Goal: Task Accomplishment & Management: Manage account settings

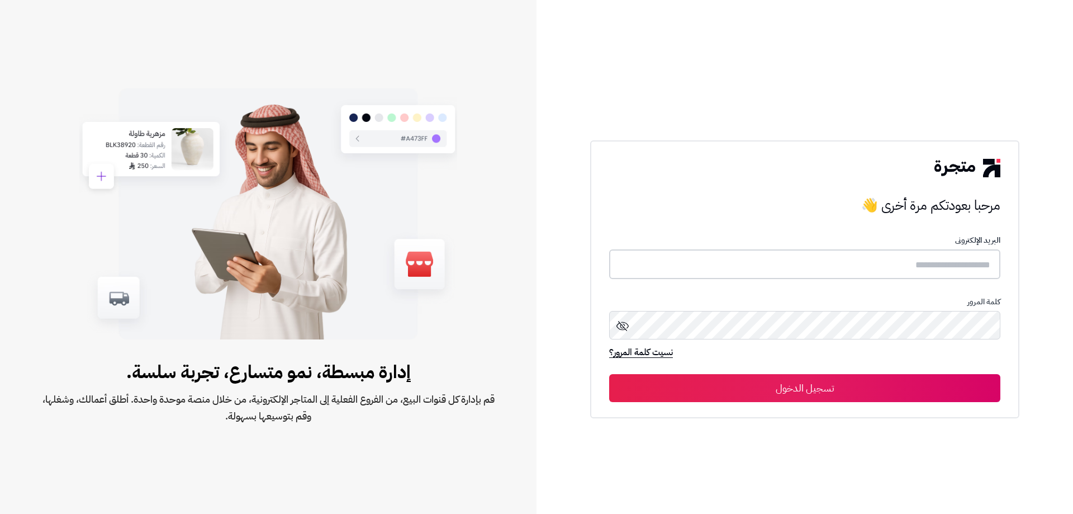
type input "**********"
click at [535, 392] on button "تسجيل الدخول" at bounding box center [804, 387] width 391 height 28
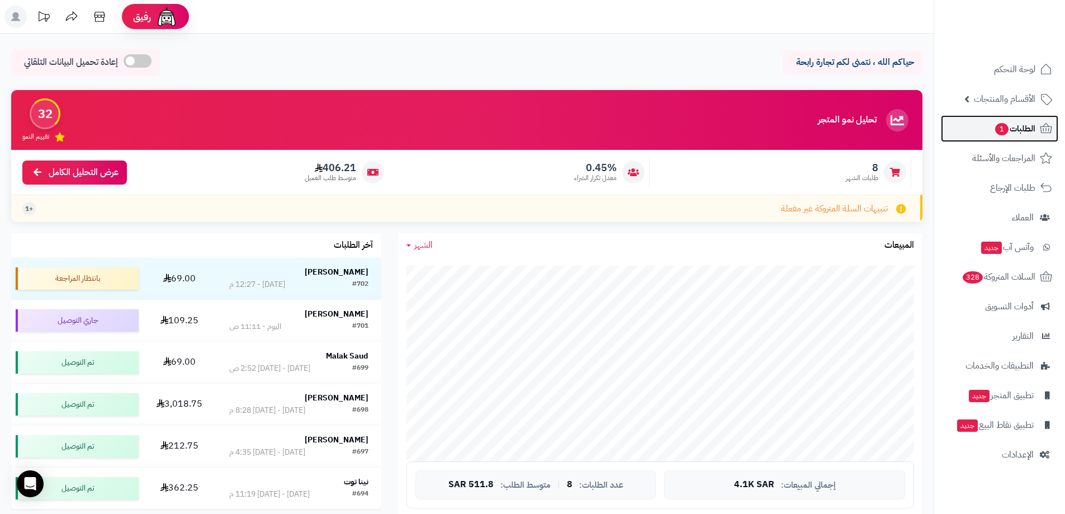
click at [1007, 140] on link "الطلبات 1" at bounding box center [999, 128] width 117 height 27
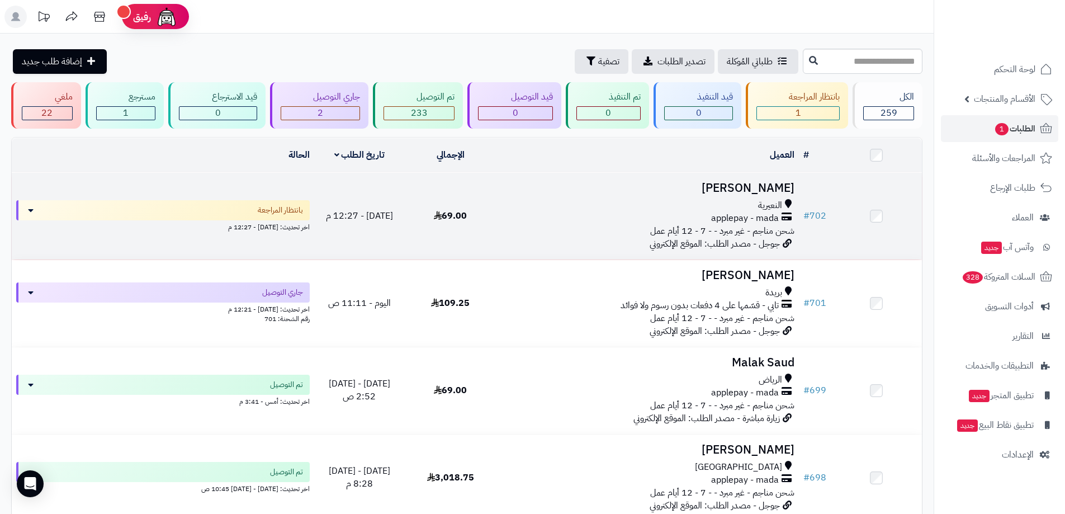
click at [523, 187] on h3 "[PERSON_NAME]" at bounding box center [647, 188] width 294 height 13
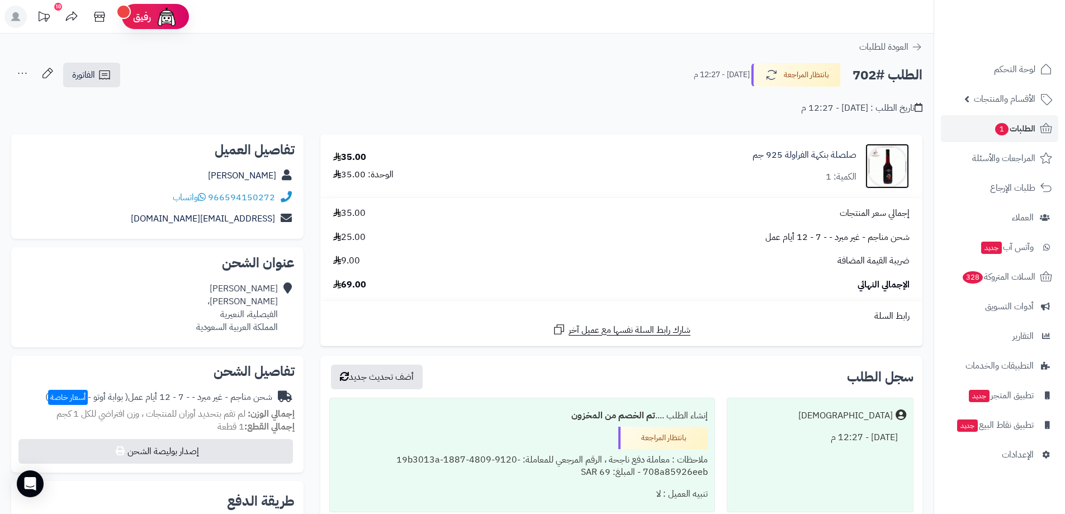
click at [884, 178] on img at bounding box center [887, 166] width 44 height 45
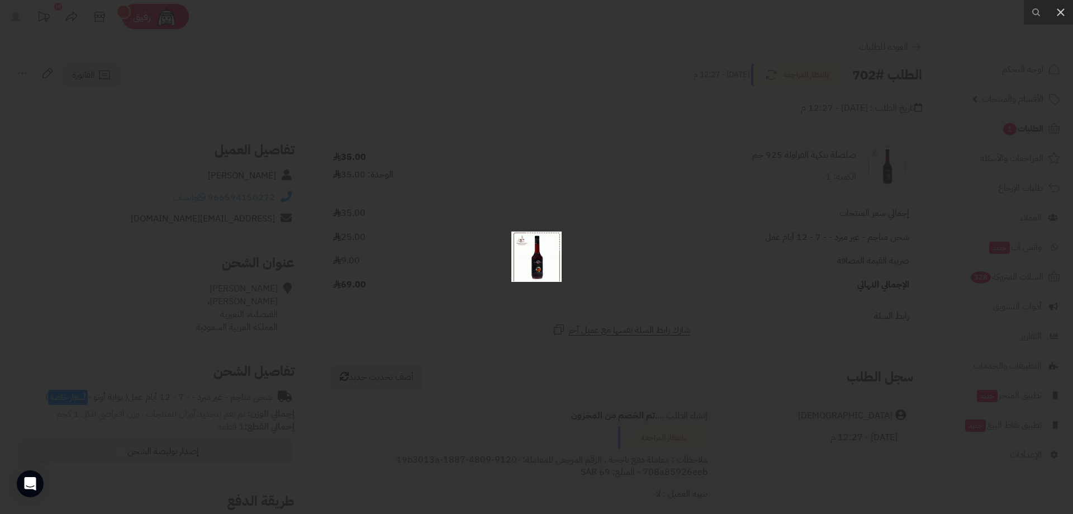
click at [543, 275] on img at bounding box center [536, 256] width 50 height 50
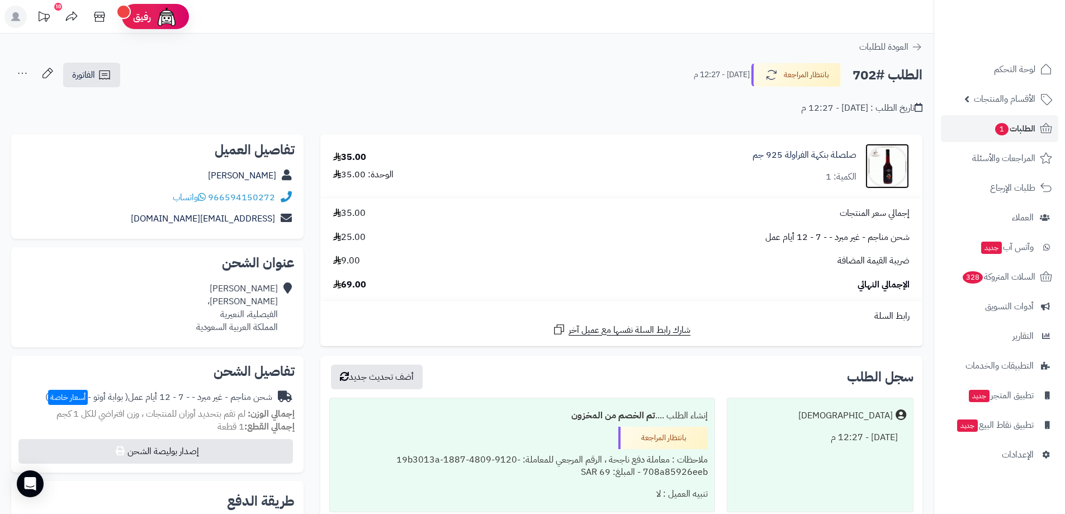
click at [895, 158] on img at bounding box center [887, 166] width 44 height 45
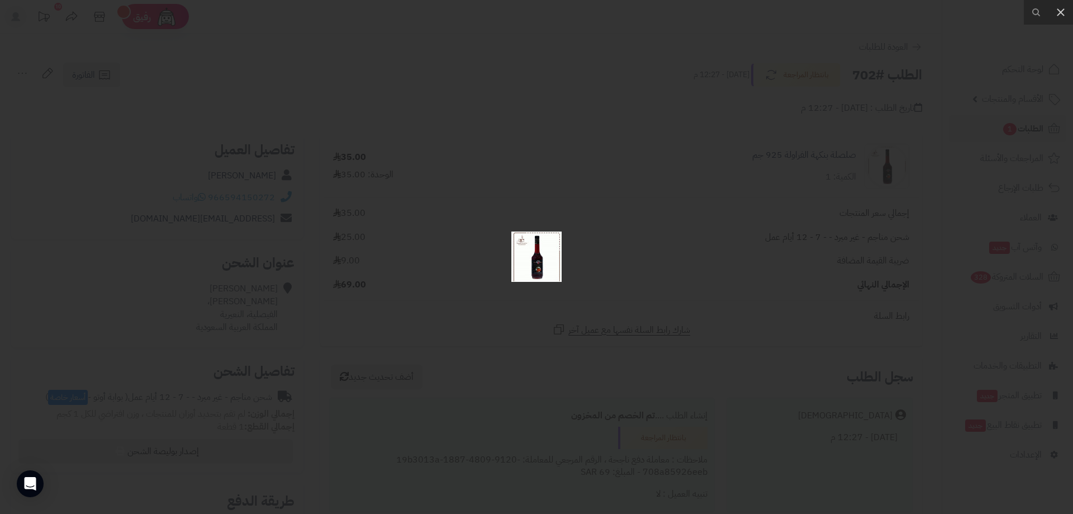
click at [547, 331] on div at bounding box center [536, 257] width 1073 height 514
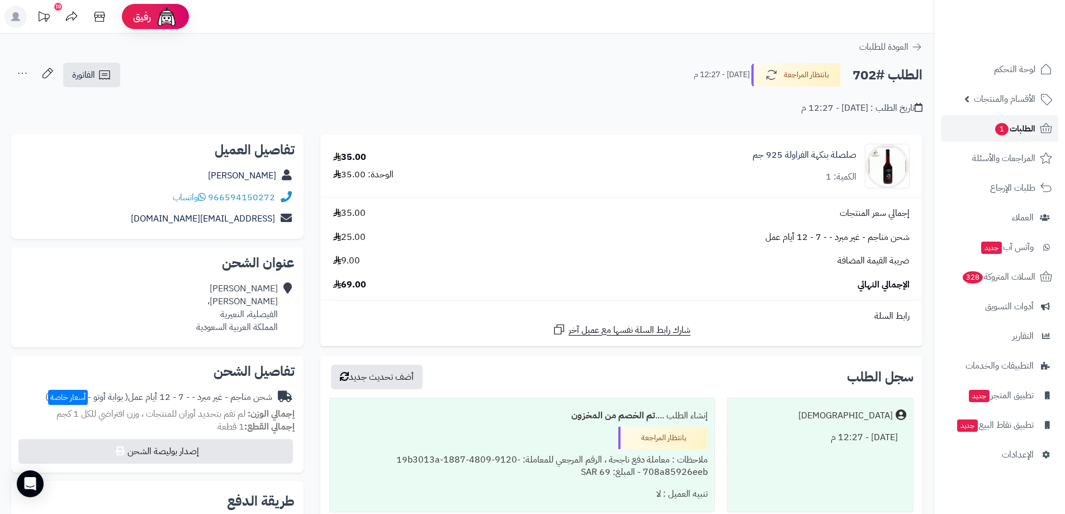
click at [1032, 127] on span "الطلبات 1" at bounding box center [1014, 129] width 41 height 16
